Goal: Feedback & Contribution: Contribute content

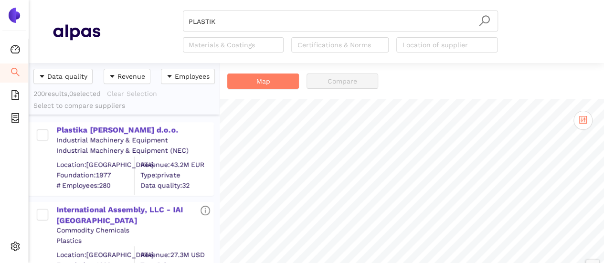
scroll to position [193, 183]
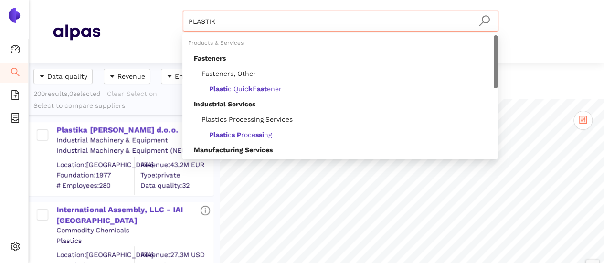
drag, startPoint x: 207, startPoint y: 17, endPoint x: 222, endPoint y: 22, distance: 15.1
click at [164, 7] on header "PLASTIK Materials & Coatings Certifications & Norms Location of supplier" at bounding box center [317, 31] width 576 height 63
paste input "• Xiasang"
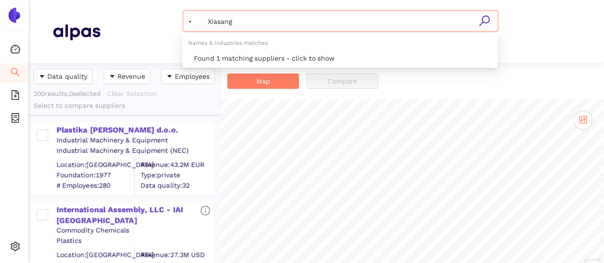
drag, startPoint x: 208, startPoint y: 22, endPoint x: 174, endPoint y: 14, distance: 34.7
click at [174, 15] on div "• Xiasang Materials & Coatings Certifications & Norms Location of supplier" at bounding box center [340, 32] width 480 height 42
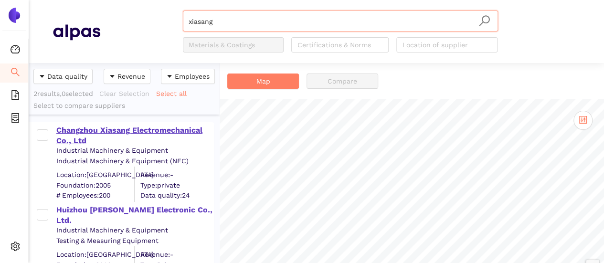
type input "xiasang"
click at [150, 131] on div "Changzhou Xiasang Electromechanical Co., Ltd" at bounding box center [134, 136] width 157 height 22
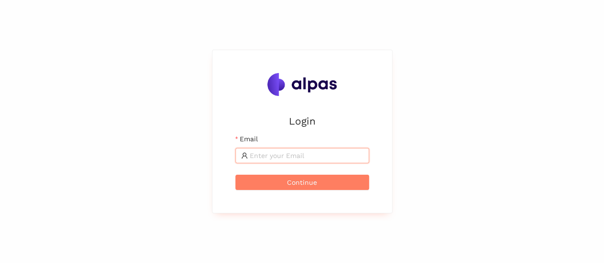
click at [261, 159] on input "Email" at bounding box center [307, 156] width 114 height 11
type input "[EMAIL_ADDRESS][DOMAIN_NAME]"
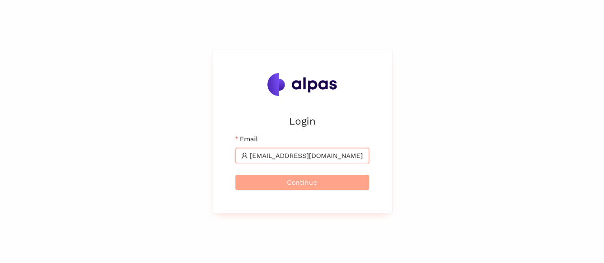
click at [349, 181] on button "Continue" at bounding box center [303, 182] width 134 height 15
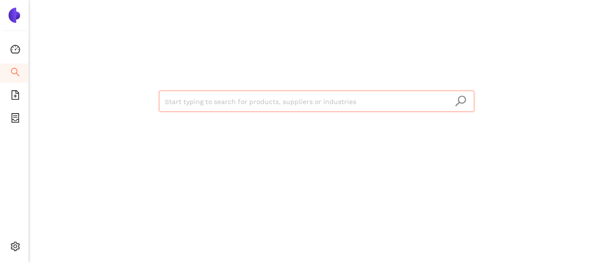
click at [334, 100] on input "search" at bounding box center [317, 101] width 304 height 21
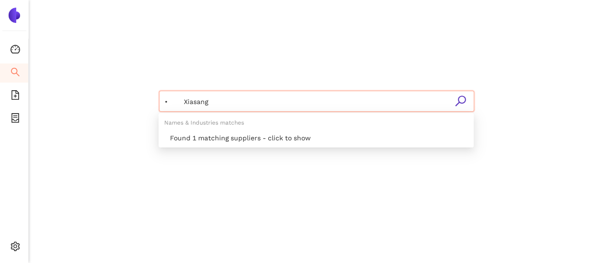
drag, startPoint x: 183, startPoint y: 100, endPoint x: 150, endPoint y: 96, distance: 32.8
click at [150, 95] on div "• Xiasang" at bounding box center [316, 100] width 573 height 200
type input "Xiasang"
click at [463, 101] on icon "search" at bounding box center [461, 101] width 12 height 12
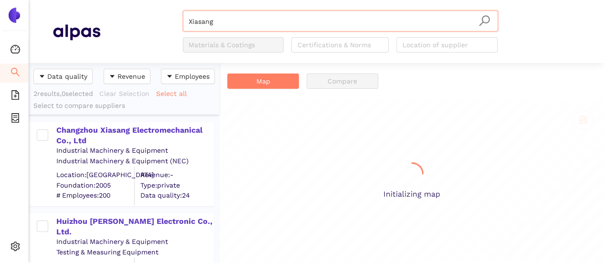
scroll to position [193, 183]
click at [167, 131] on div "Changzhou Xiasang Electromechanical Co., Ltd" at bounding box center [134, 136] width 157 height 22
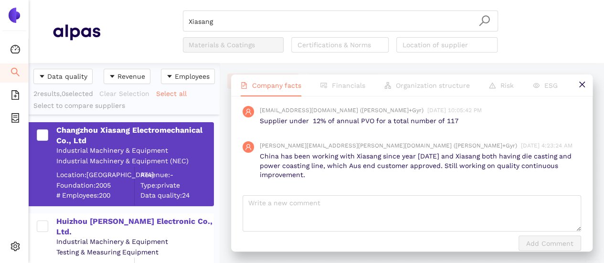
scroll to position [911, 0]
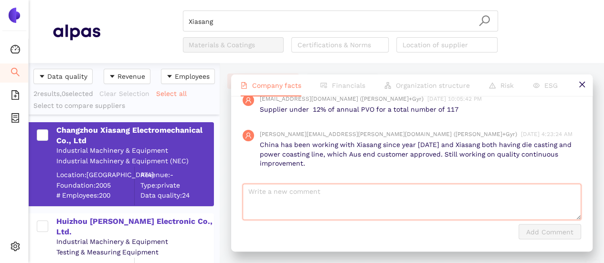
click at [329, 204] on textarea at bounding box center [412, 202] width 339 height 36
click at [420, 208] on textarea "Amie comments by email on Aug 25:" at bounding box center [412, 202] width 339 height 36
paste textarea "• Xiasang, we will phase out step by step. So supposed we can have 100% transfe…"
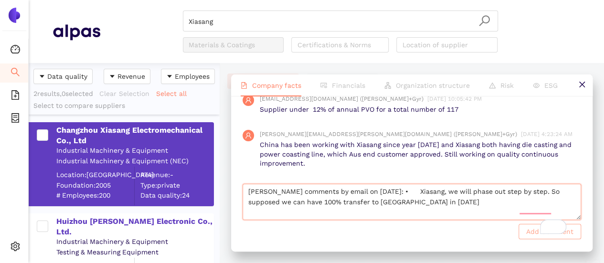
type textarea "Amie comments by email on Aug 25: • Xiasang, we will phase out step by step. So…"
click at [554, 237] on span "Add Comment" at bounding box center [550, 231] width 47 height 11
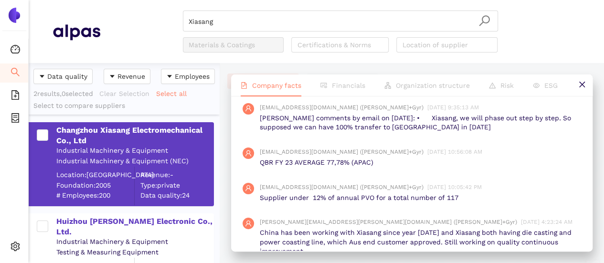
scroll to position [907, 0]
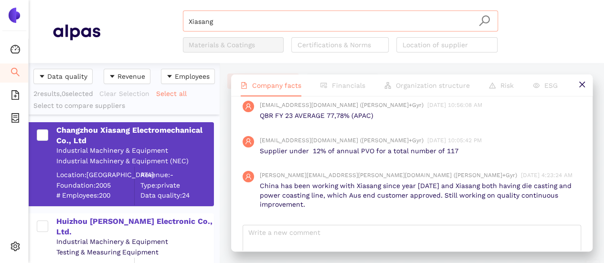
click at [255, 21] on input "Xiasang" at bounding box center [341, 21] width 304 height 21
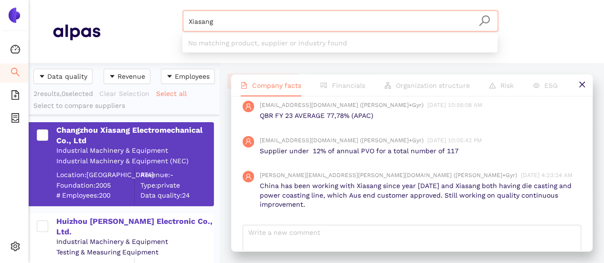
drag, startPoint x: 124, startPoint y: 7, endPoint x: 92, endPoint y: -22, distance: 42.7
click at [92, 0] on html "Dashboard Search eSourcing Templates eSourcing Projects Settings Xiasang Materi…" at bounding box center [302, 131] width 604 height 263
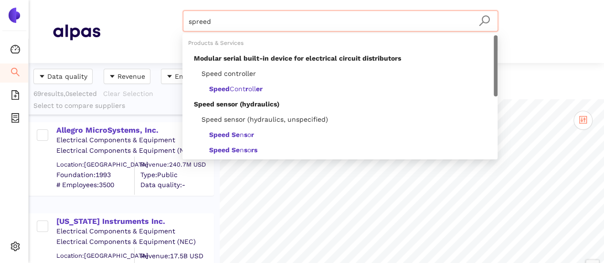
drag, startPoint x: 165, startPoint y: 13, endPoint x: 144, endPoint y: 9, distance: 21.4
click at [144, 9] on header "spreed Materials & Coatings Certifications & Norms Location of supplier" at bounding box center [317, 31] width 576 height 63
paste input "SPREAD PROFIT TECHNOLOGY TAIWAN CO., LTD."
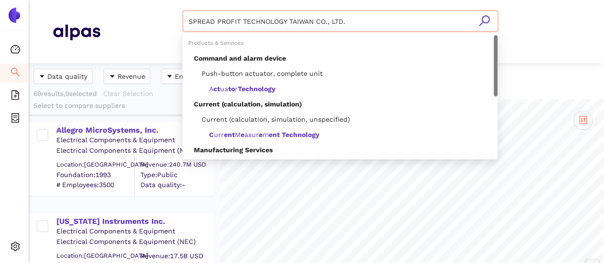
type input "SPREAD PROFIT TECHNOLOGY TAIWAN CO., LTD."
click at [487, 25] on icon "search" at bounding box center [485, 21] width 12 height 12
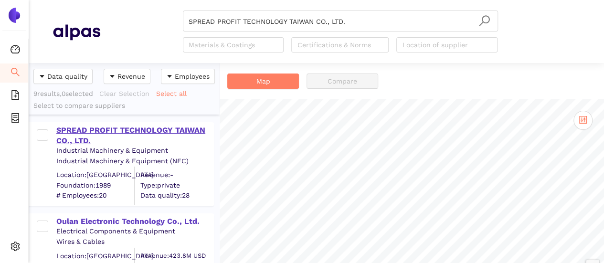
click at [118, 130] on div "SPREAD PROFIT TECHNOLOGY TAIWAN CO., LTD." at bounding box center [134, 136] width 157 height 22
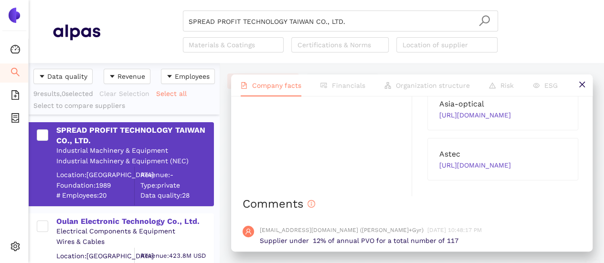
scroll to position [1039, 0]
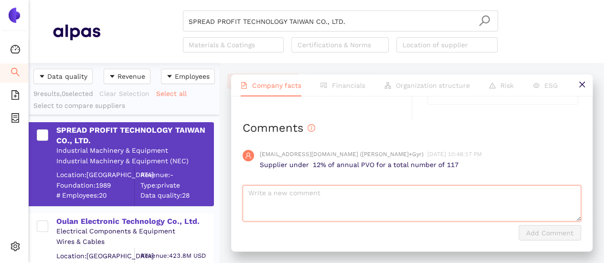
click at [336, 200] on textarea at bounding box center [412, 203] width 339 height 36
paste textarea "Amie send her comments by email on Aug 25: For spredprofit, we have low volume …"
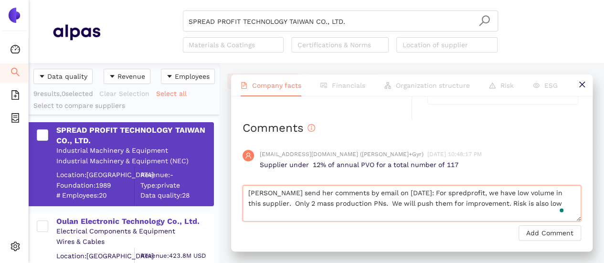
click at [250, 192] on textarea "Amie send her comments by email on Aug 25: For spredprofit, we have low volume …" at bounding box center [412, 203] width 339 height 36
type textarea "Amie send her comments by email on Aug 25: For spredprofit, we have low volume …"
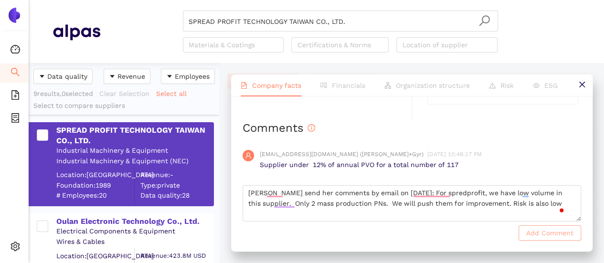
drag, startPoint x: 542, startPoint y: 234, endPoint x: 279, endPoint y: 261, distance: 265.2
click at [542, 234] on span "Add Comment" at bounding box center [550, 233] width 47 height 11
